Goal: Information Seeking & Learning: Learn about a topic

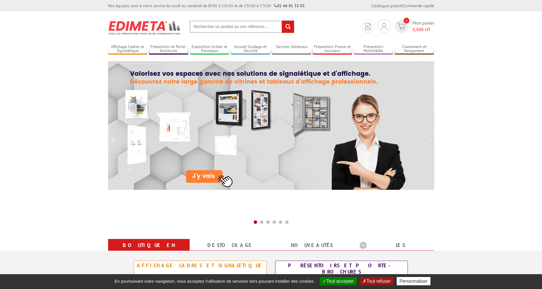
click at [218, 27] on input "text" at bounding box center [242, 27] width 105 height 12
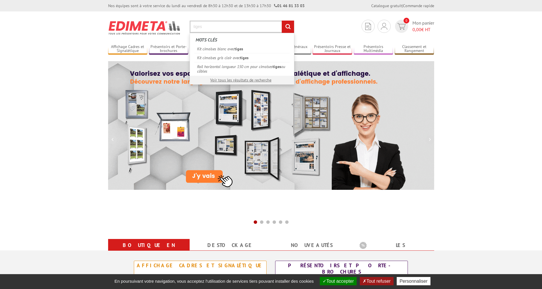
type input "tiges"
click at [282, 21] on input "rechercher" at bounding box center [288, 27] width 12 height 12
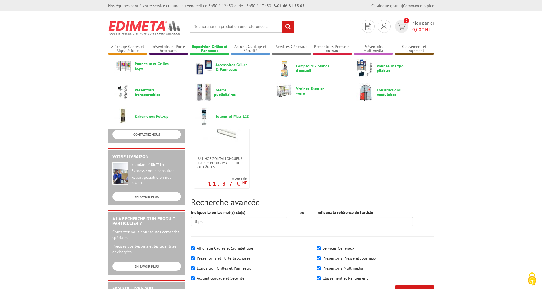
click at [212, 46] on link "Exposition Grilles et Panneaux" at bounding box center [209, 48] width 39 height 9
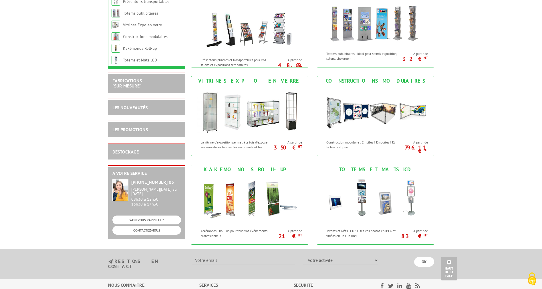
scroll to position [175, 0]
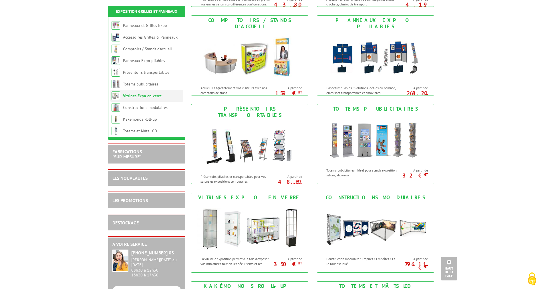
click at [137, 96] on link "Vitrines Expo en verre" at bounding box center [142, 95] width 39 height 5
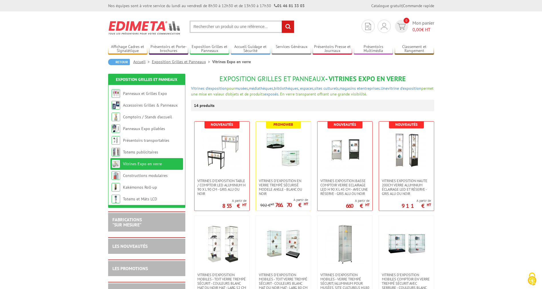
click at [214, 28] on input "text" at bounding box center [242, 27] width 105 height 12
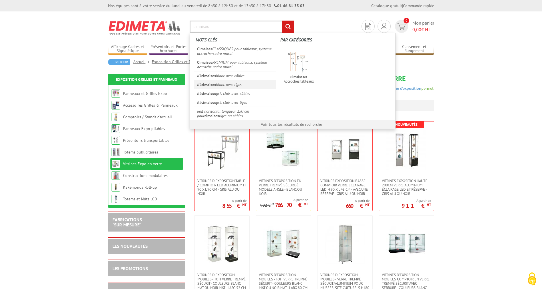
type input "cimaises"
click at [249, 83] on link "Kit cimaises blanc avec tiges" at bounding box center [235, 84] width 82 height 9
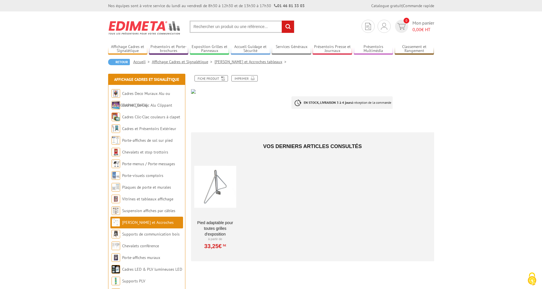
click at [280, 187] on div "Vos derniers articles consultés Pied adaptable pour toutes grilles d'exposition…" at bounding box center [312, 197] width 243 height 129
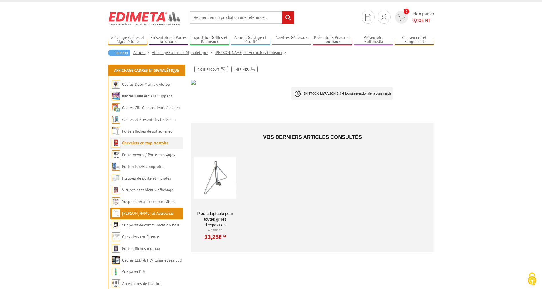
scroll to position [29, 0]
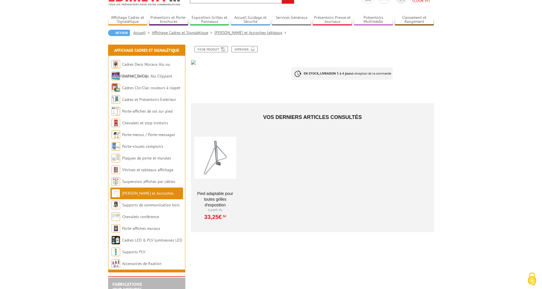
click at [221, 160] on div at bounding box center [215, 157] width 42 height 57
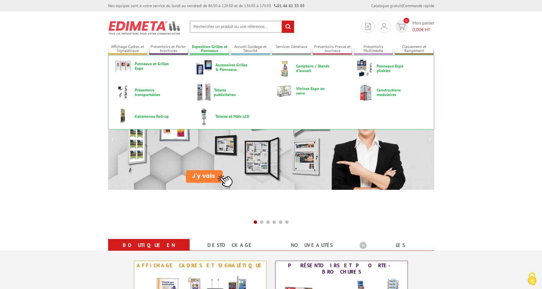
click at [214, 47] on link "Exposition Grilles et Panneaux" at bounding box center [209, 48] width 39 height 9
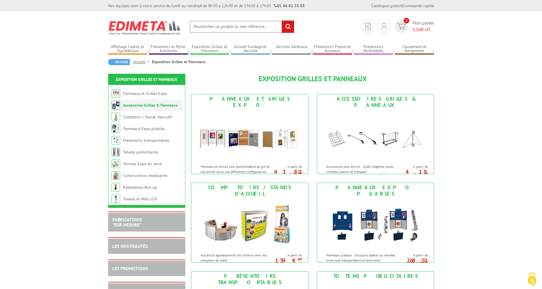
click at [158, 106] on link "Accessoires Grilles & Panneaux" at bounding box center [150, 105] width 55 height 5
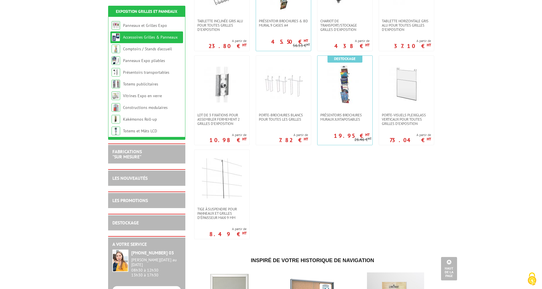
scroll to position [350, 0]
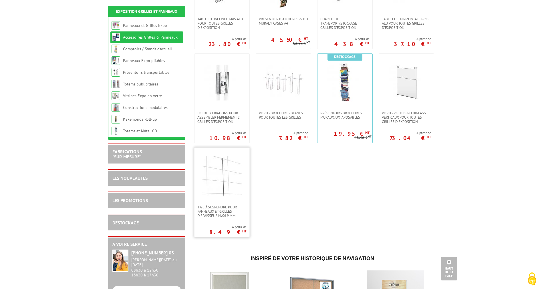
click at [213, 204] on link at bounding box center [222, 176] width 55 height 57
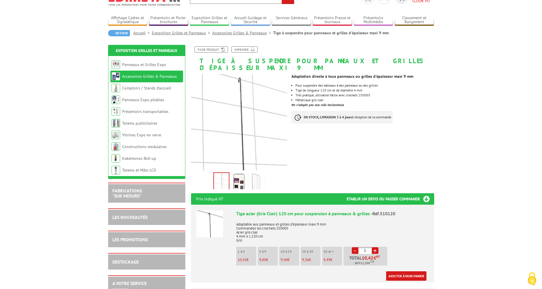
scroll to position [29, 0]
